Goal: Transaction & Acquisition: Purchase product/service

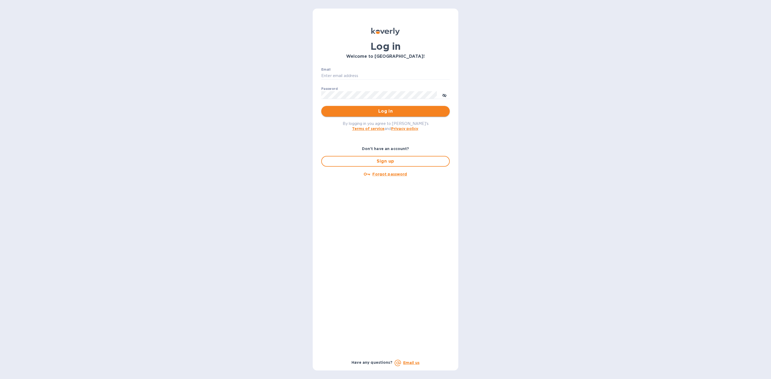
type input "m.bernardino@savilog.com"
click at [406, 108] on span "Log in" at bounding box center [386, 111] width 120 height 6
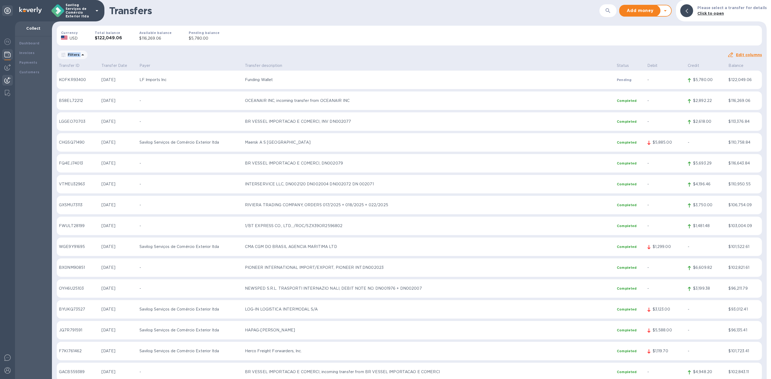
drag, startPoint x: 370, startPoint y: 43, endPoint x: 413, endPoint y: 52, distance: 44.1
click at [413, 52] on div "Transfers ​ Add money Withdraw money Please select a transfer for details Click…" at bounding box center [409, 189] width 715 height 379
click at [413, 52] on div "Filters" at bounding box center [392, 55] width 671 height 10
drag, startPoint x: 407, startPoint y: 43, endPoint x: 365, endPoint y: 53, distance: 43.8
click at [365, 53] on div "Transfers ​ Add money Withdraw money Please select a transfer for details Click…" at bounding box center [409, 189] width 715 height 379
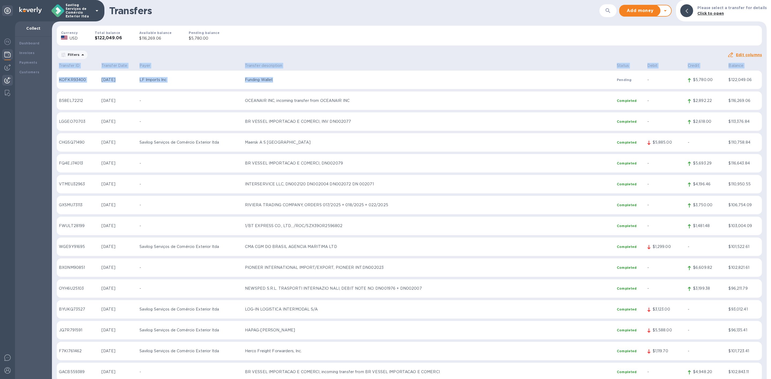
drag, startPoint x: 763, startPoint y: 81, endPoint x: 483, endPoint y: 80, distance: 280.1
click at [486, 83] on div "Transfer ID Transfer Date Payer Transfer description Status Debit Credit Balanc…" at bounding box center [409, 220] width 715 height 317
click at [502, 40] on div "Currency USD Total balance $122,049.06 Available balance $116,269.06 Pending ba…" at bounding box center [409, 35] width 714 height 28
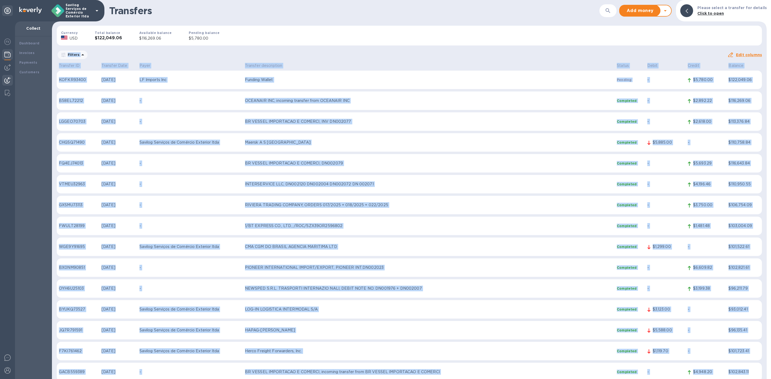
drag, startPoint x: 562, startPoint y: 48, endPoint x: 750, endPoint y: 366, distance: 369.6
click at [750, 366] on div "Transfers ​ Add money Withdraw money Please select a transfer for details Click…" at bounding box center [409, 189] width 715 height 379
click at [577, 46] on div "Currency USD Total balance $122,049.06 Available balance $116,269.06 Pending ba…" at bounding box center [409, 35] width 714 height 28
click at [580, 46] on div "Currency USD Total balance $122,049.06 Available balance $116,269.06 Pending ba…" at bounding box center [409, 35] width 714 height 28
drag, startPoint x: 560, startPoint y: 43, endPoint x: 754, endPoint y: 367, distance: 378.2
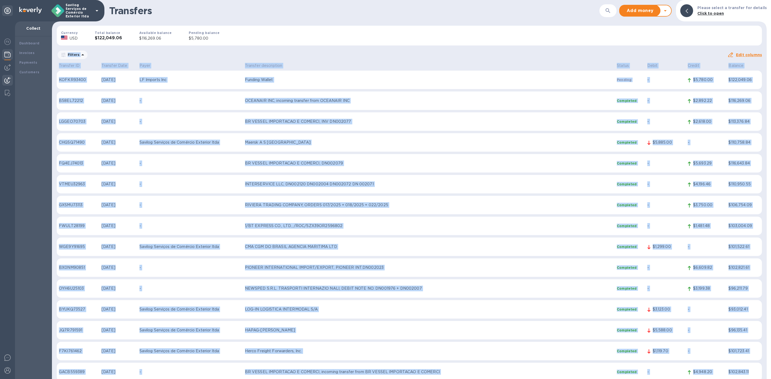
click at [754, 370] on div "Transfers ​ Add money Withdraw money Please select a transfer for details Click…" at bounding box center [409, 189] width 715 height 379
click at [550, 52] on div "Filters" at bounding box center [392, 55] width 671 height 10
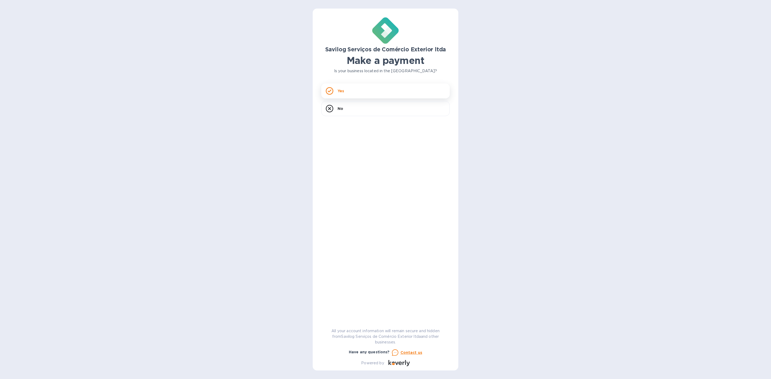
click at [382, 93] on div "Yes" at bounding box center [385, 91] width 129 height 15
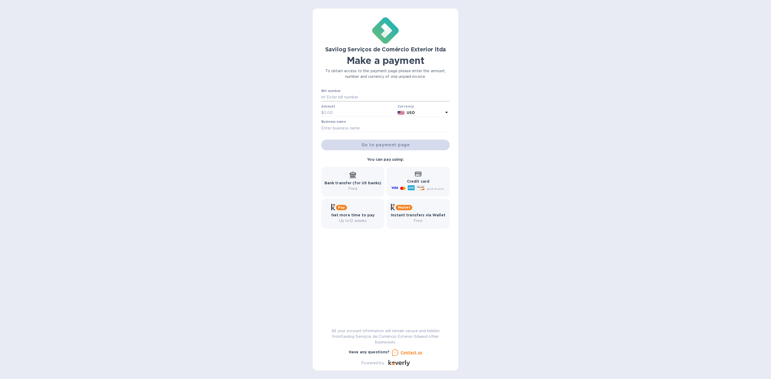
click at [356, 100] on input "text" at bounding box center [388, 97] width 124 height 8
drag, startPoint x: 334, startPoint y: 95, endPoint x: 337, endPoint y: 95, distance: 3.2
click at [336, 94] on input "text" at bounding box center [388, 97] width 124 height 8
click at [344, 112] on input "text" at bounding box center [360, 113] width 72 height 8
drag, startPoint x: 423, startPoint y: 219, endPoint x: 390, endPoint y: 208, distance: 35.2
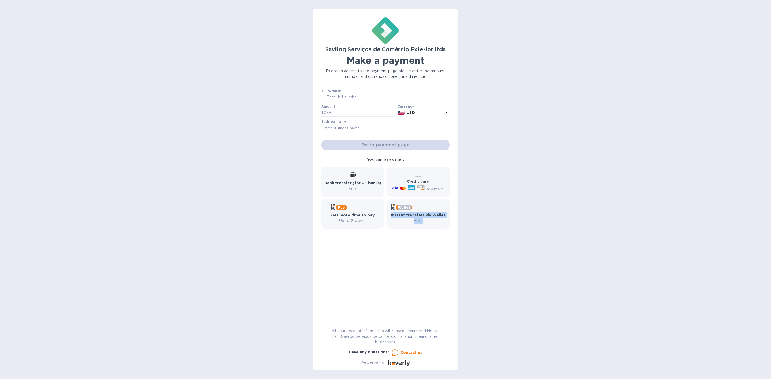
click at [390, 208] on div "Wallet Instant transfers via Wallet Free" at bounding box center [418, 214] width 63 height 30
click at [420, 224] on div "Wallet Instant transfers via Wallet Free" at bounding box center [418, 214] width 63 height 30
drag, startPoint x: 425, startPoint y: 220, endPoint x: 399, endPoint y: 204, distance: 31.2
click at [399, 204] on div "Wallet Instant transfers via Wallet Free" at bounding box center [418, 214] width 55 height 20
click at [440, 217] on b "Instant transfers via Wallet" at bounding box center [418, 215] width 55 height 4
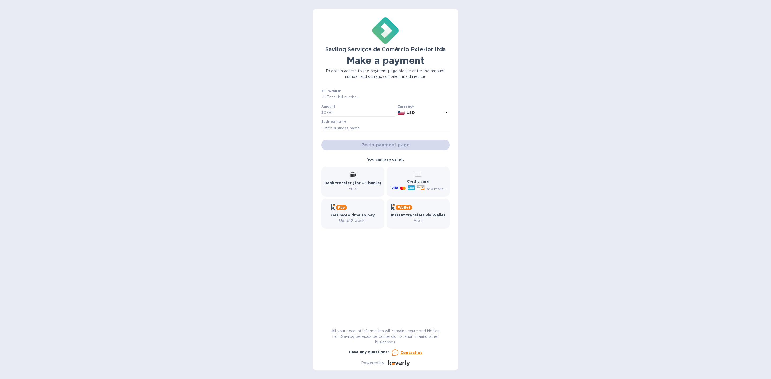
click at [433, 224] on div "Wallet Instant transfers via Wallet Free" at bounding box center [418, 214] width 63 height 30
drag, startPoint x: 418, startPoint y: 218, endPoint x: 399, endPoint y: 210, distance: 20.7
click at [406, 213] on div "Wallet Instant transfers via Wallet Free" at bounding box center [418, 214] width 63 height 30
click at [412, 235] on div "Bill number № Amount $ Currency USD Business name Go to payment page You can pa…" at bounding box center [385, 203] width 129 height 229
drag, startPoint x: 336, startPoint y: 177, endPoint x: 365, endPoint y: 194, distance: 33.3
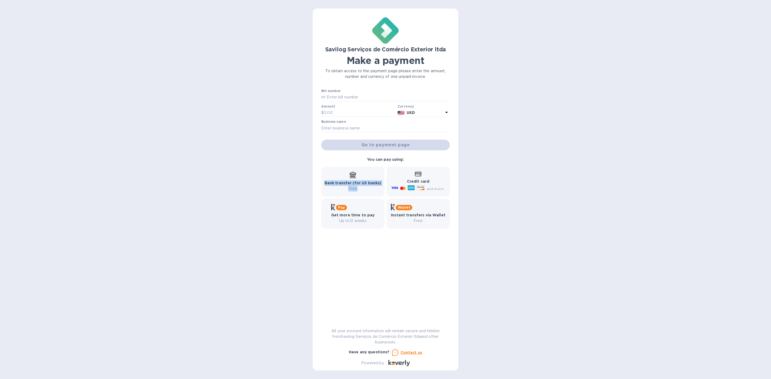
click at [365, 193] on div "Bank transfer (for US banks) Free" at bounding box center [352, 182] width 63 height 30
click at [404, 226] on div "Wallet Instant transfers via Wallet Free" at bounding box center [418, 214] width 63 height 30
drag, startPoint x: 364, startPoint y: 193, endPoint x: 337, endPoint y: 173, distance: 34.1
click at [337, 173] on div "Bank transfer (for US banks) Free" at bounding box center [352, 182] width 63 height 30
click at [337, 173] on div "Bank transfer (for US banks) Free" at bounding box center [353, 182] width 57 height 20
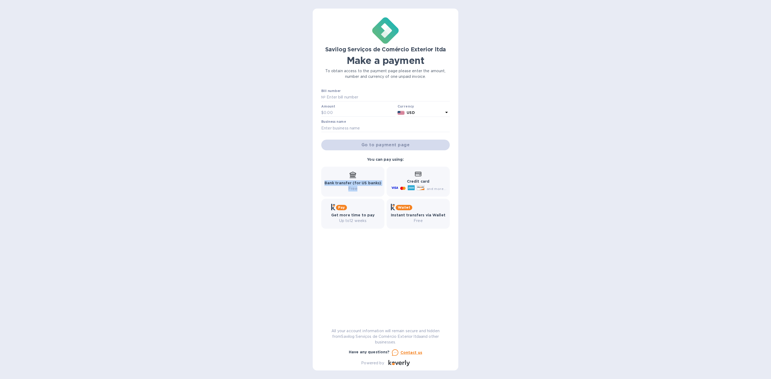
drag, startPoint x: 335, startPoint y: 170, endPoint x: 363, endPoint y: 192, distance: 36.0
click at [362, 192] on div "Bank transfer (for US banks) Free" at bounding box center [352, 182] width 63 height 30
click at [363, 192] on div "Bank transfer (for US banks) Free" at bounding box center [352, 182] width 63 height 30
drag, startPoint x: 363, startPoint y: 192, endPoint x: 335, endPoint y: 173, distance: 34.8
click at [335, 175] on div "Bank transfer (for US banks) Free" at bounding box center [352, 182] width 63 height 30
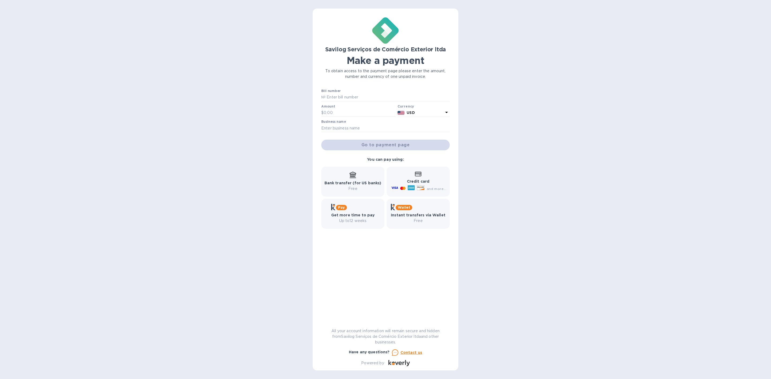
click at [335, 172] on div "Bank transfer (for US banks) Free" at bounding box center [353, 182] width 57 height 20
drag, startPoint x: 336, startPoint y: 170, endPoint x: 355, endPoint y: 188, distance: 26.3
click at [355, 188] on div "Bank transfer (for US banks) Free" at bounding box center [352, 182] width 63 height 30
click at [355, 188] on p "Free" at bounding box center [353, 189] width 57 height 6
click at [399, 220] on p "Free" at bounding box center [418, 221] width 55 height 6
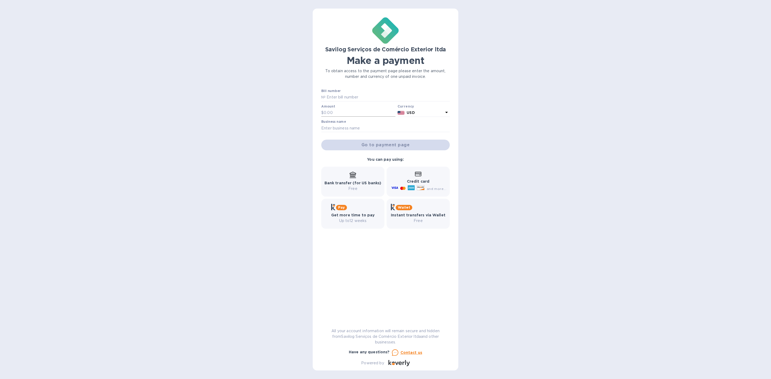
click at [349, 112] on input "text" at bounding box center [360, 113] width 72 height 8
type input "10,000"
click at [345, 92] on div "Bill number №" at bounding box center [385, 95] width 129 height 12
click at [346, 96] on input "text" at bounding box center [388, 97] width 124 height 8
click at [363, 128] on input "text" at bounding box center [385, 128] width 129 height 8
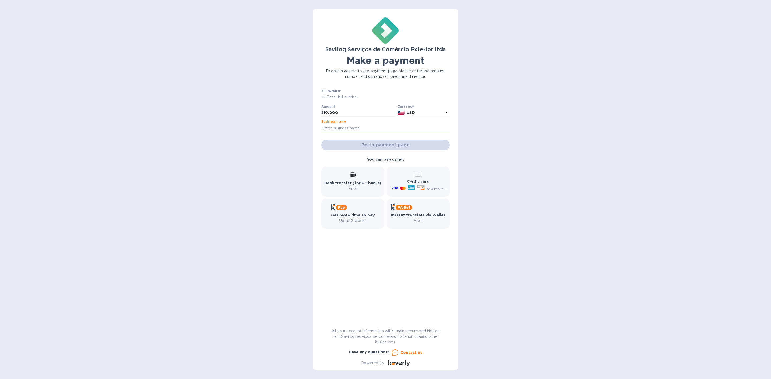
click at [337, 90] on label "Bill number" at bounding box center [330, 91] width 19 height 3
click at [337, 96] on input "text" at bounding box center [388, 97] width 124 height 8
type input "rrr"
click at [355, 132] on input "text" at bounding box center [385, 128] width 129 height 8
type input "rrr"
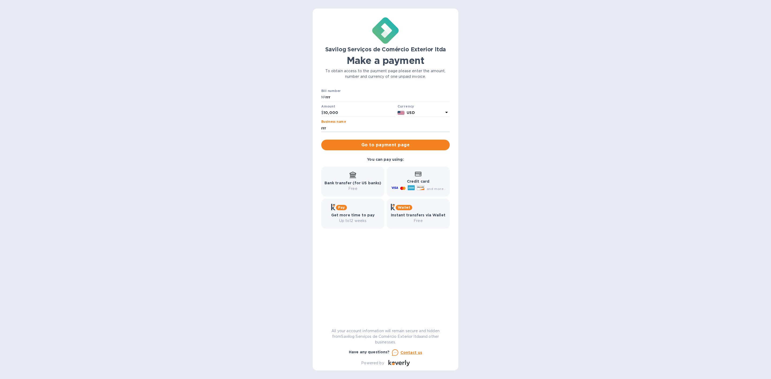
click at [417, 220] on p "Free" at bounding box center [418, 221] width 55 height 6
drag, startPoint x: 502, startPoint y: 255, endPoint x: 453, endPoint y: 144, distance: 122.0
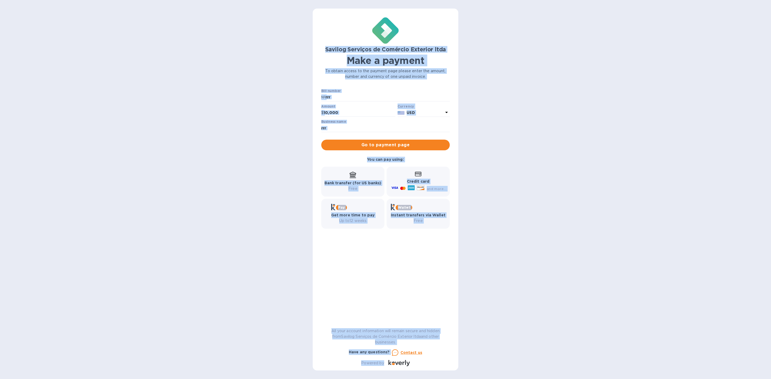
drag, startPoint x: 312, startPoint y: 31, endPoint x: 502, endPoint y: 399, distance: 413.2
click at [502, 379] on html "Savilog Serviços de Comércio Exterior ltda Make a payment To obtain access to t…" at bounding box center [385, 189] width 771 height 379
click at [504, 340] on div "Savilog Serviços de Comércio Exterior ltda Make a payment To obtain access to t…" at bounding box center [385, 189] width 771 height 379
drag, startPoint x: 463, startPoint y: 361, endPoint x: 318, endPoint y: 38, distance: 354.5
click at [318, 38] on div "Savilog Serviços de Comércio Exterior ltda Make a payment To obtain access to t…" at bounding box center [385, 189] width 771 height 379
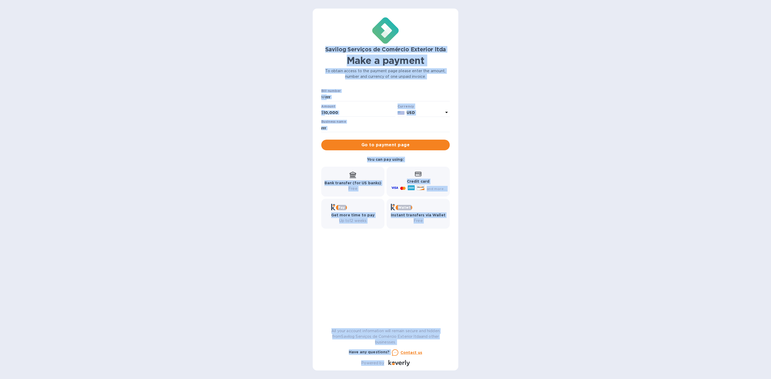
click at [304, 52] on div "Savilog Serviços de Comércio Exterior ltda Make a payment To obtain access to t…" at bounding box center [385, 189] width 771 height 379
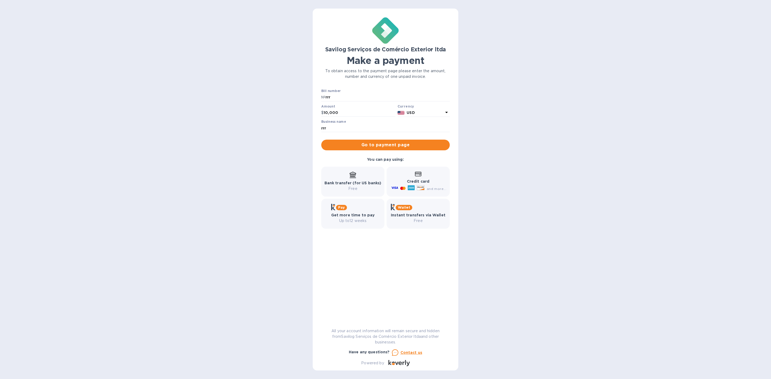
click at [397, 217] on p "Instant transfers via Wallet" at bounding box center [418, 216] width 55 height 6
drag, startPoint x: 390, startPoint y: 149, endPoint x: 418, endPoint y: 211, distance: 67.3
click at [418, 211] on div "Bill number № rrr Amount $ 10,000 Currency USD Business name rrr Go to payment …" at bounding box center [385, 159] width 135 height 146
drag, startPoint x: 418, startPoint y: 211, endPoint x: 414, endPoint y: 208, distance: 4.6
click at [417, 211] on div "Wallet Instant transfers via Wallet Free" at bounding box center [418, 214] width 55 height 20
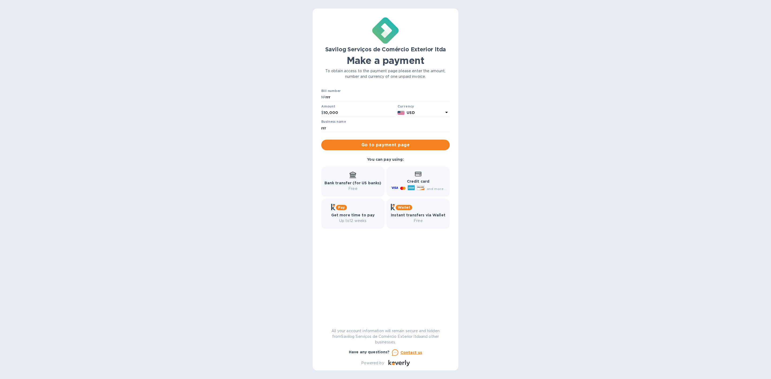
click at [355, 175] on icon at bounding box center [353, 174] width 6 height 5
click at [425, 216] on b "Instant transfers via Wallet" at bounding box center [418, 215] width 55 height 4
click at [402, 141] on button "Go to payment page" at bounding box center [385, 145] width 129 height 11
